Goal: Navigation & Orientation: Go to known website

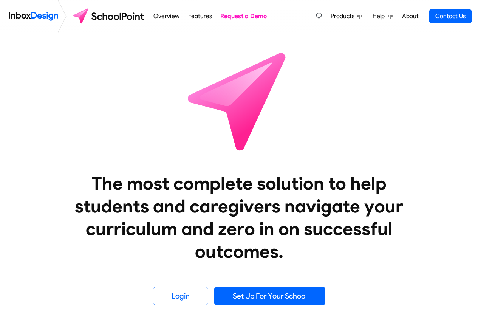
click at [157, 16] on link "Overview" at bounding box center [167, 16] width 30 height 15
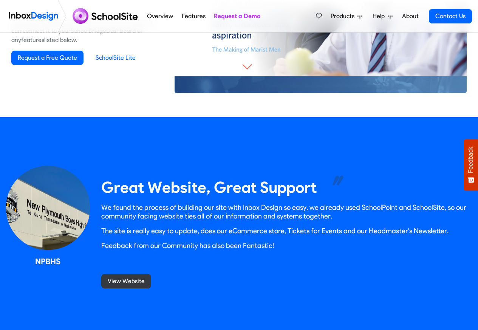
scroll to position [635, 0]
